Goal: Task Accomplishment & Management: Use online tool/utility

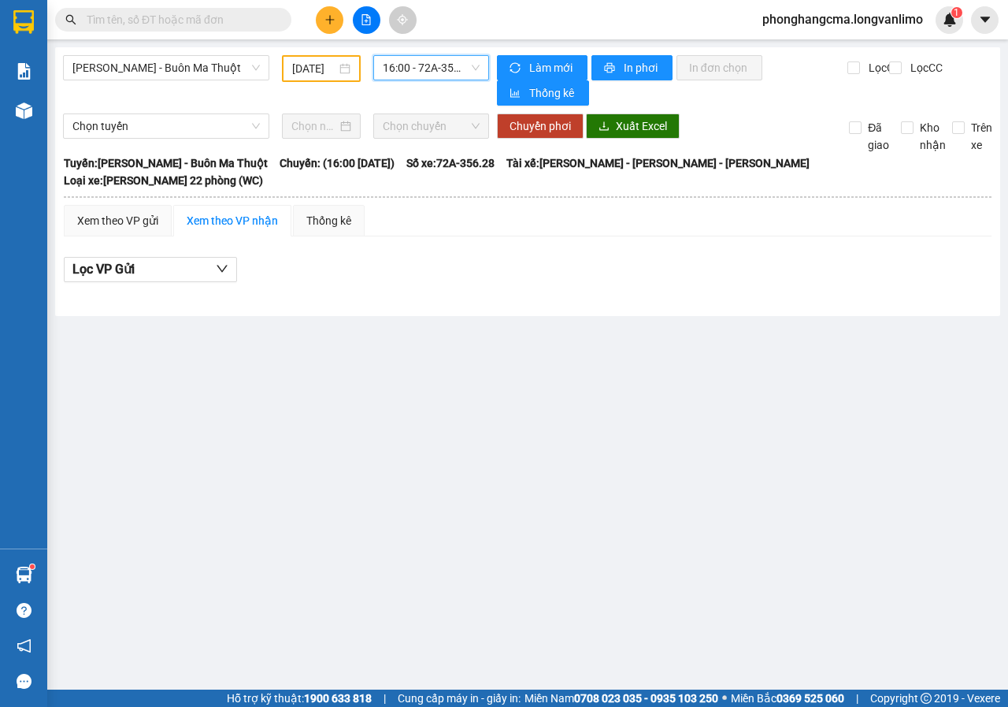
click at [185, 23] on input "text" at bounding box center [180, 19] width 186 height 17
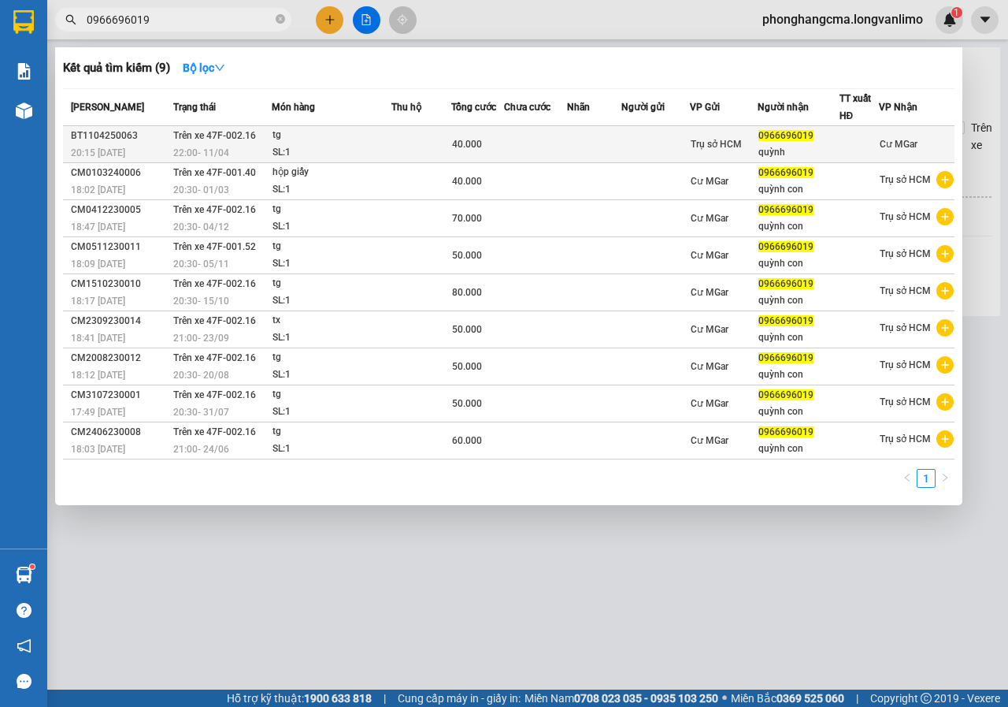
type input "0966696019"
click at [370, 151] on div "SL: 1" at bounding box center [332, 152] width 118 height 17
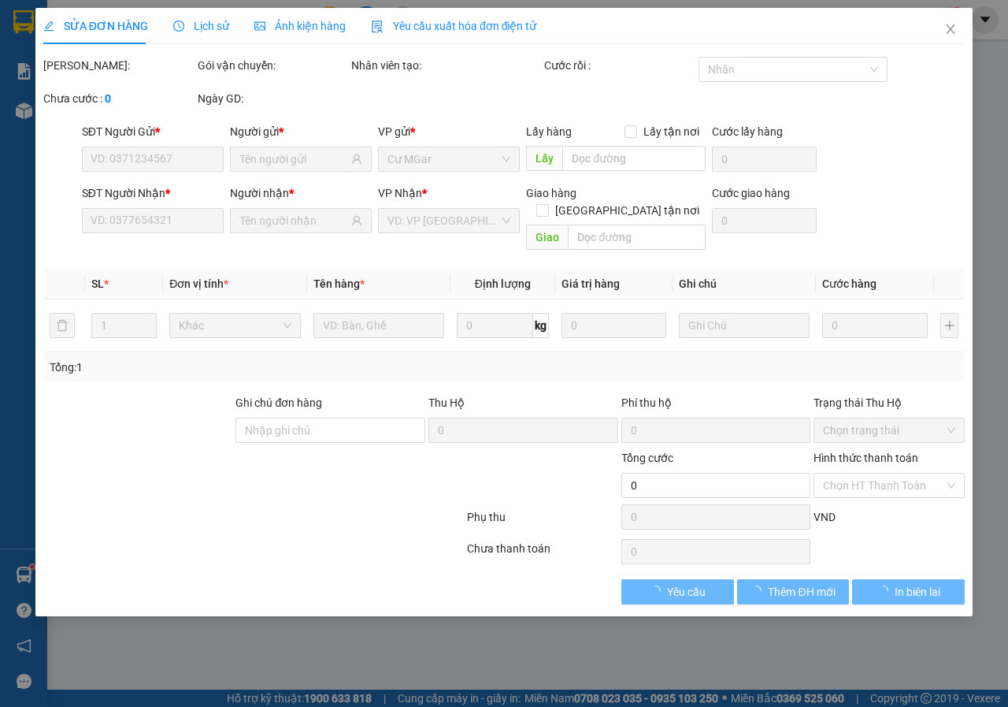
type input "0966696019"
type input "quỳnh"
type input "40.000"
type input "0"
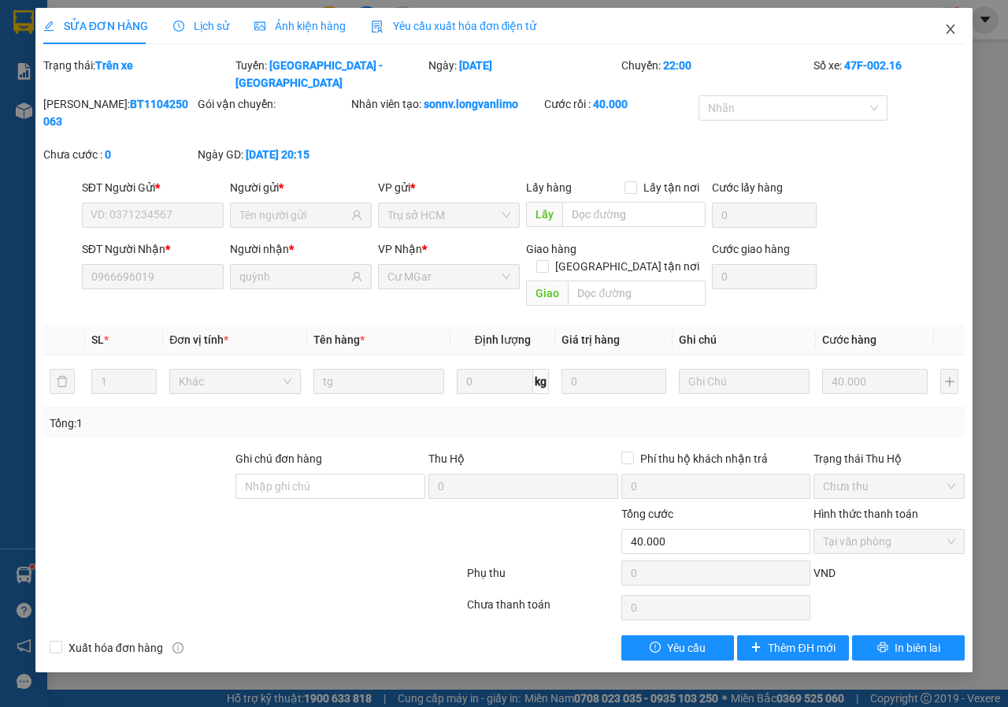
click at [950, 32] on icon "close" at bounding box center [950, 29] width 13 height 13
